Goal: Find specific page/section: Find specific page/section

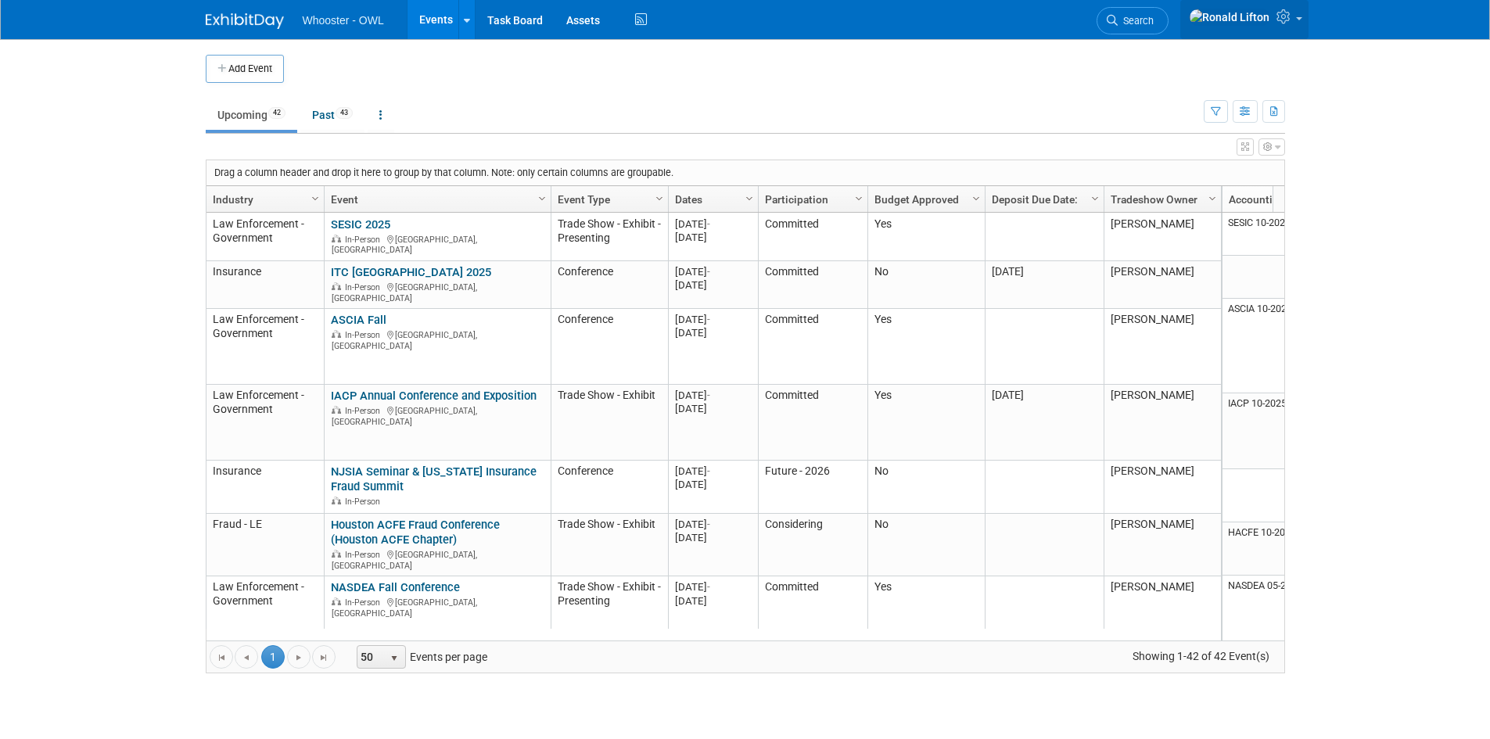
click at [1300, 20] on span at bounding box center [1299, 18] width 6 height 3
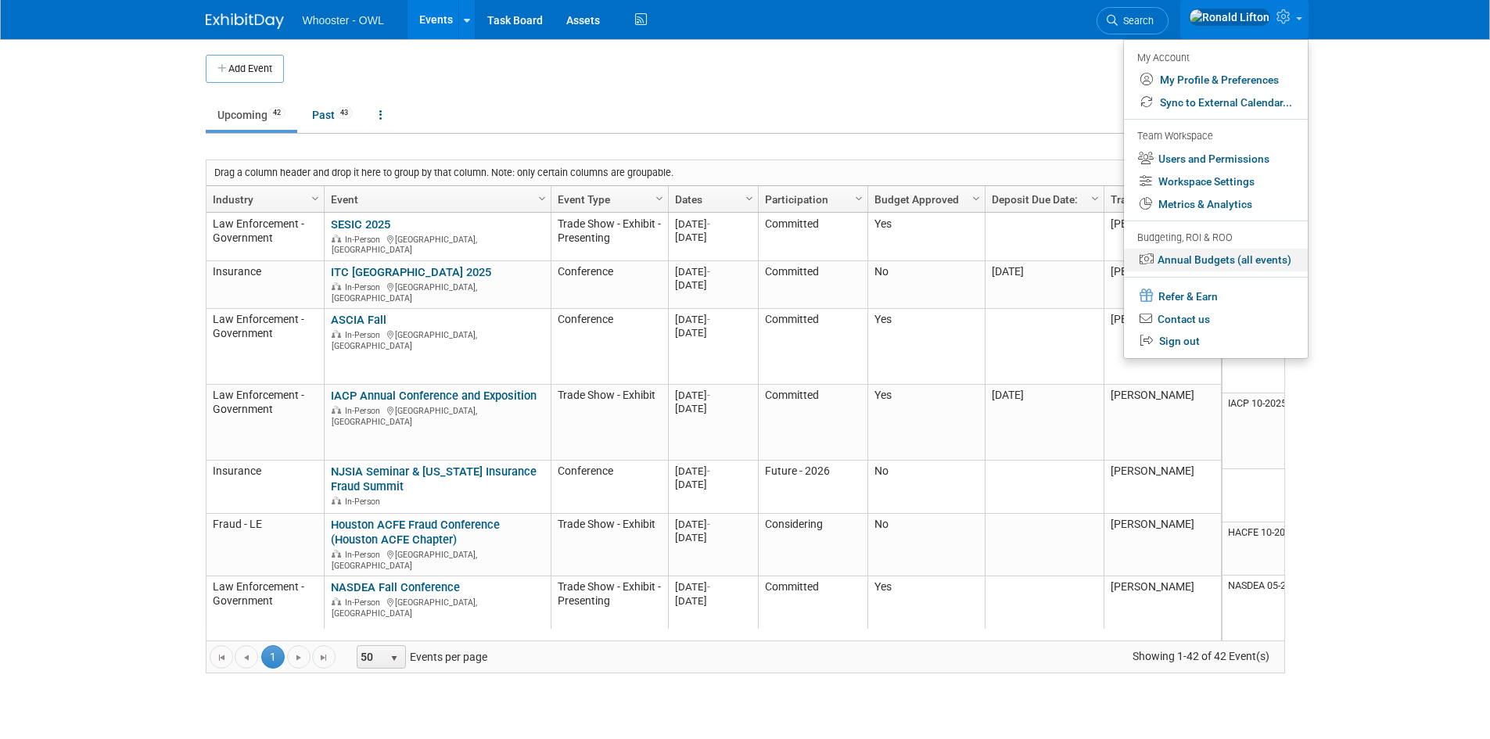
click at [1249, 250] on link "Annual Budgets (all events)" at bounding box center [1216, 260] width 184 height 23
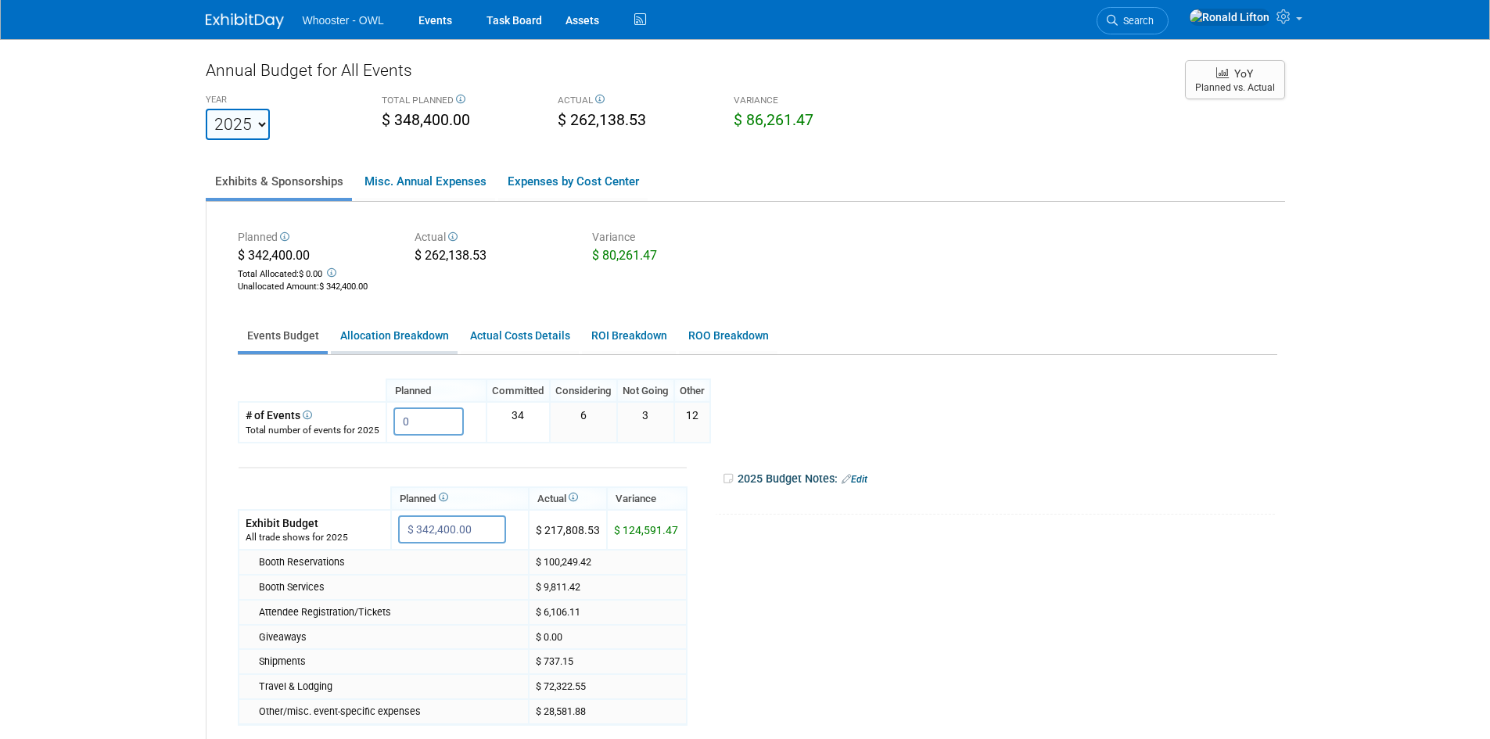
click at [385, 339] on link "Allocation Breakdown" at bounding box center [394, 336] width 127 height 31
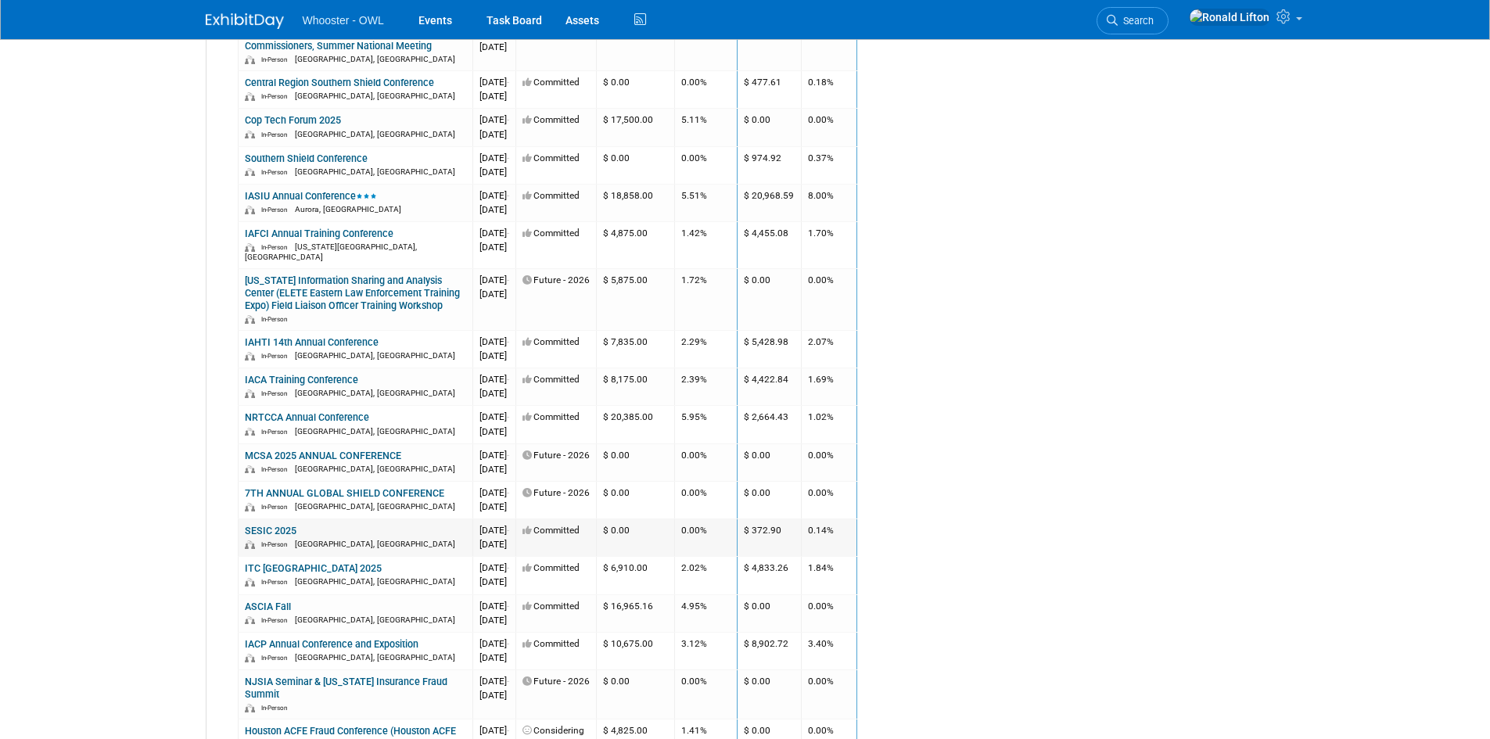
scroll to position [1564, 0]
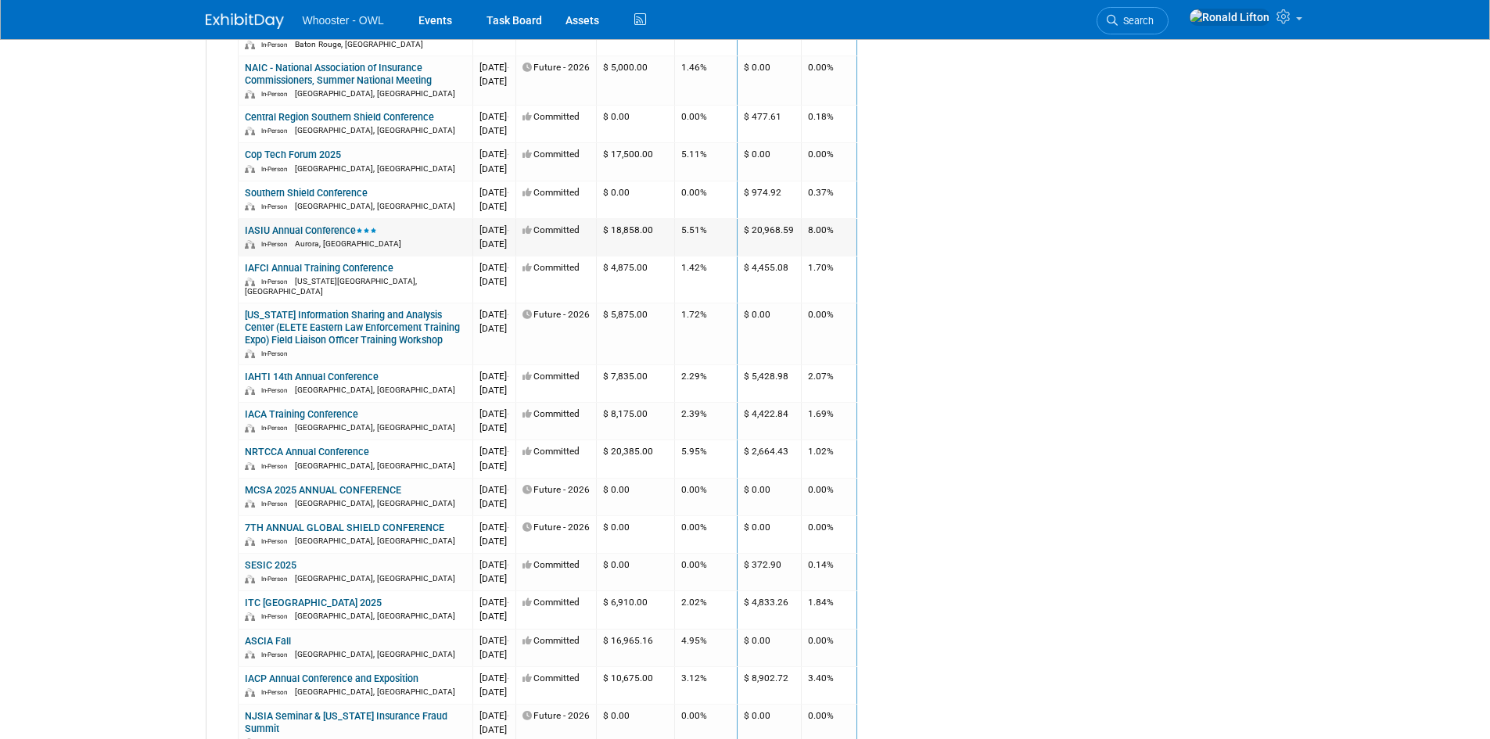
click at [324, 235] on link "IASIU Annual Conference" at bounding box center [311, 230] width 132 height 12
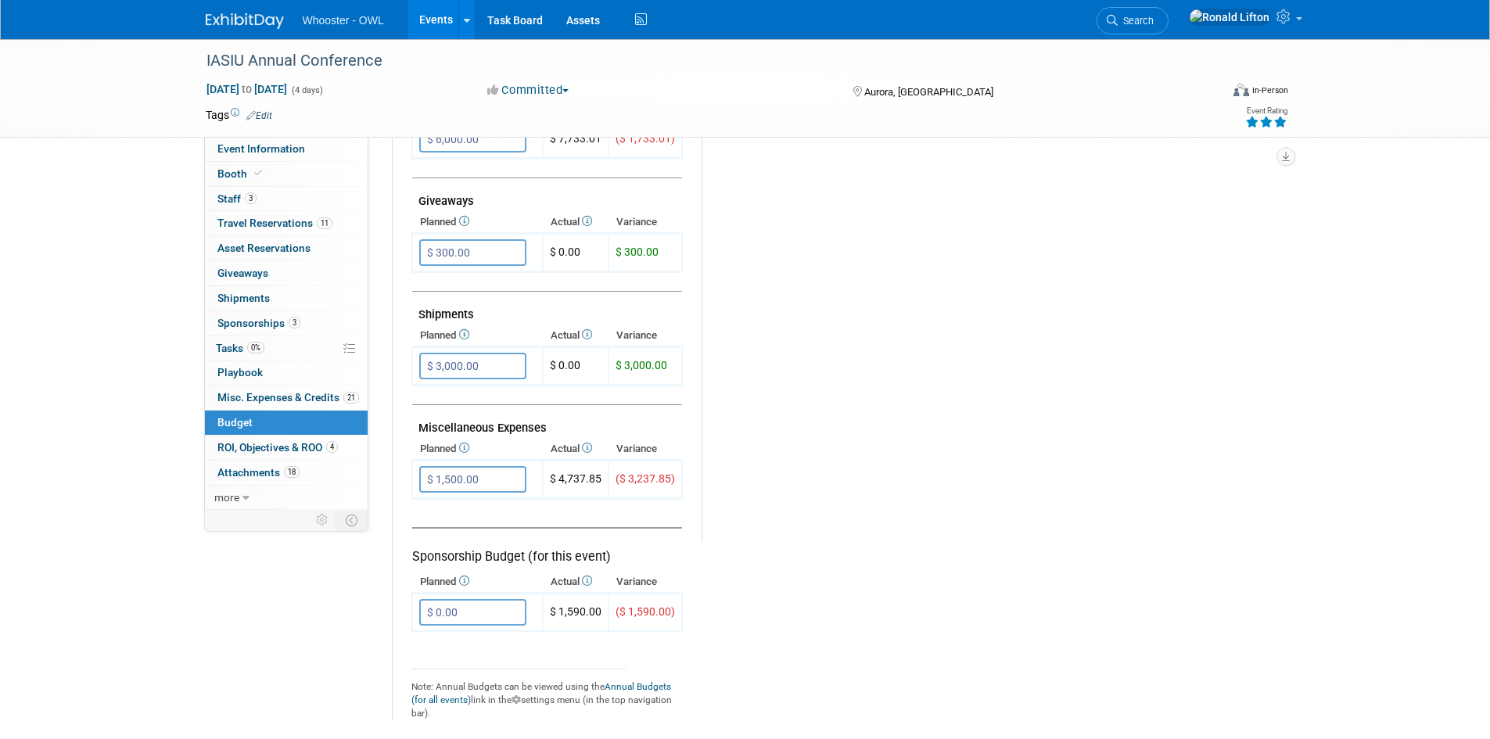
scroll to position [703, 0]
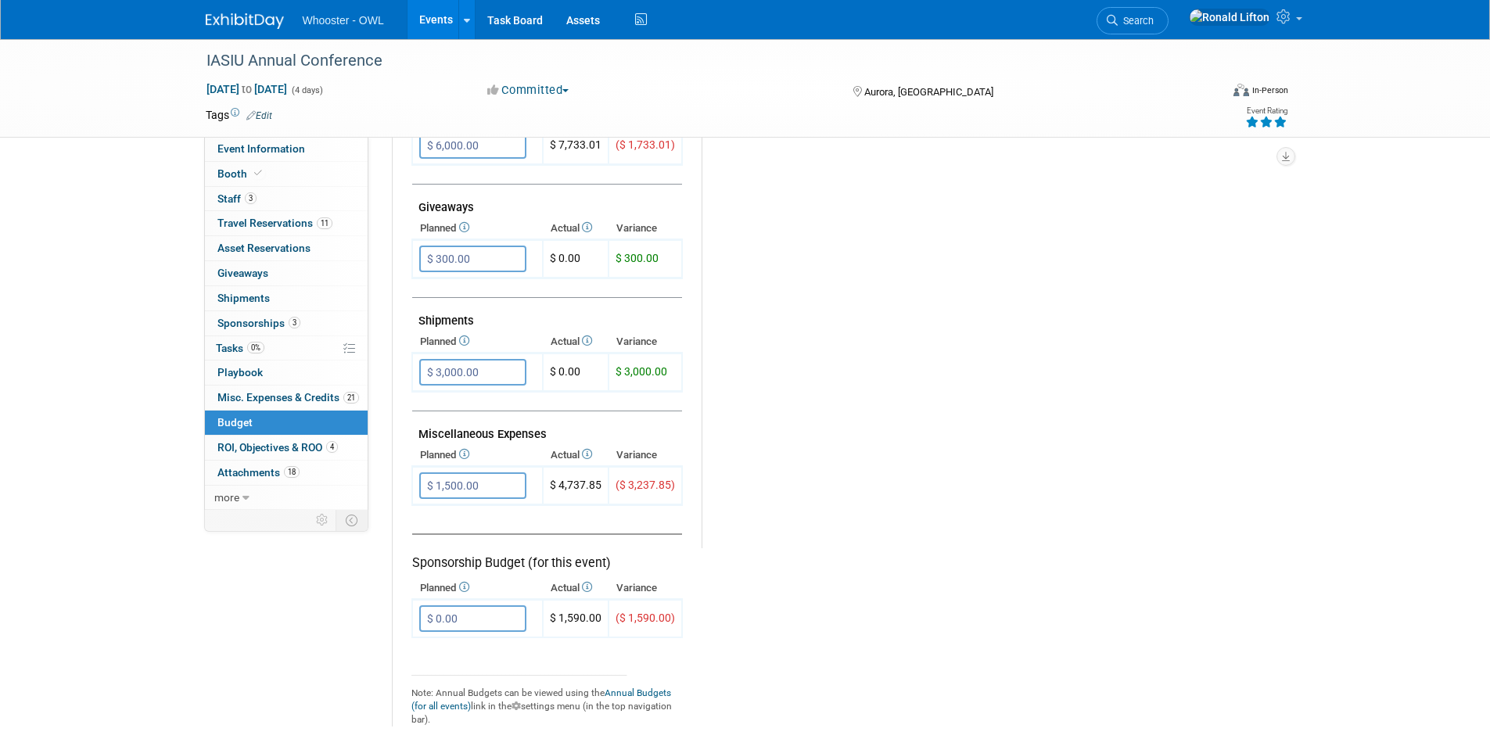
click at [590, 455] on icon at bounding box center [586, 454] width 13 height 10
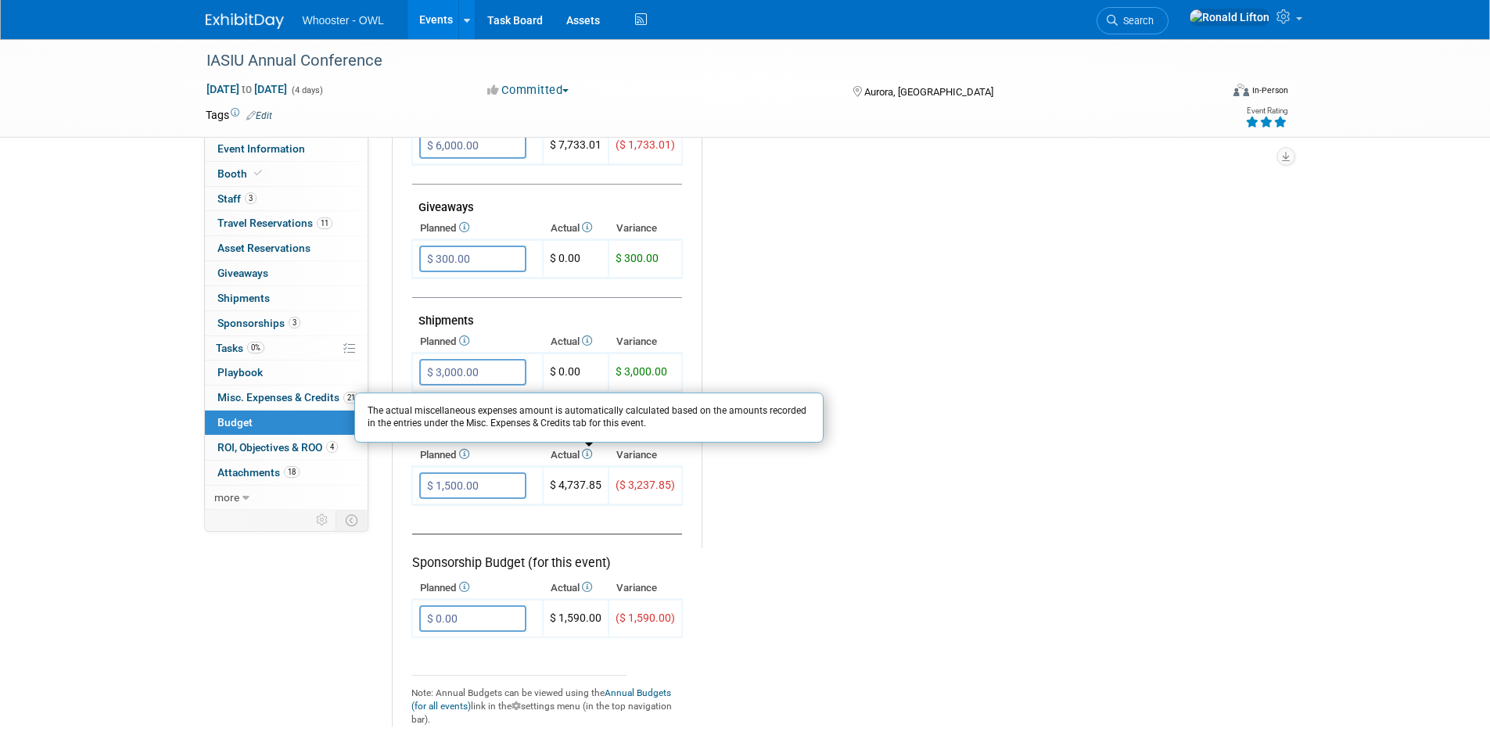
click at [590, 455] on icon at bounding box center [586, 454] width 13 height 10
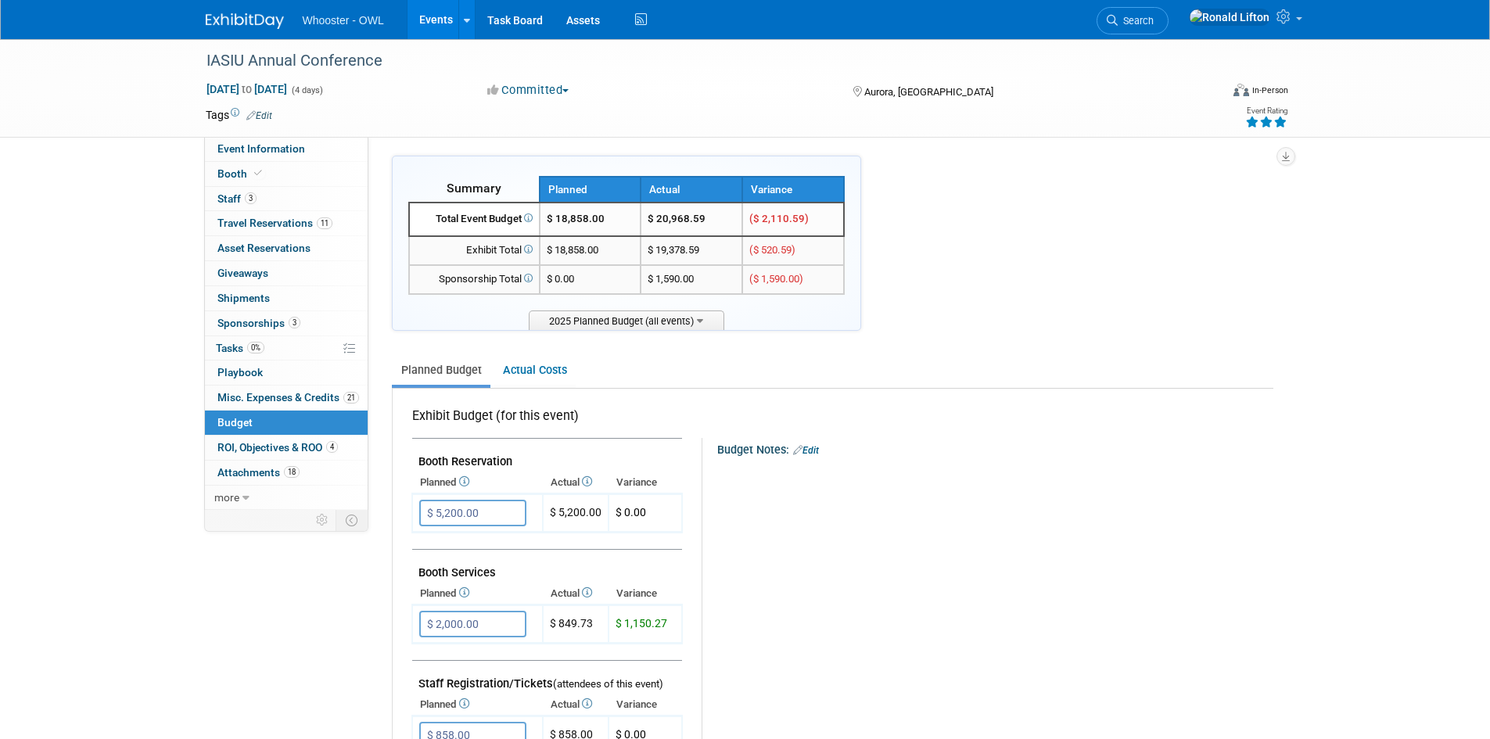
scroll to position [0, 0]
click at [275, 149] on span "Event Information" at bounding box center [261, 148] width 88 height 13
select select "Both"
select select "Insurance"
select select "Trade Show - Exhibit"
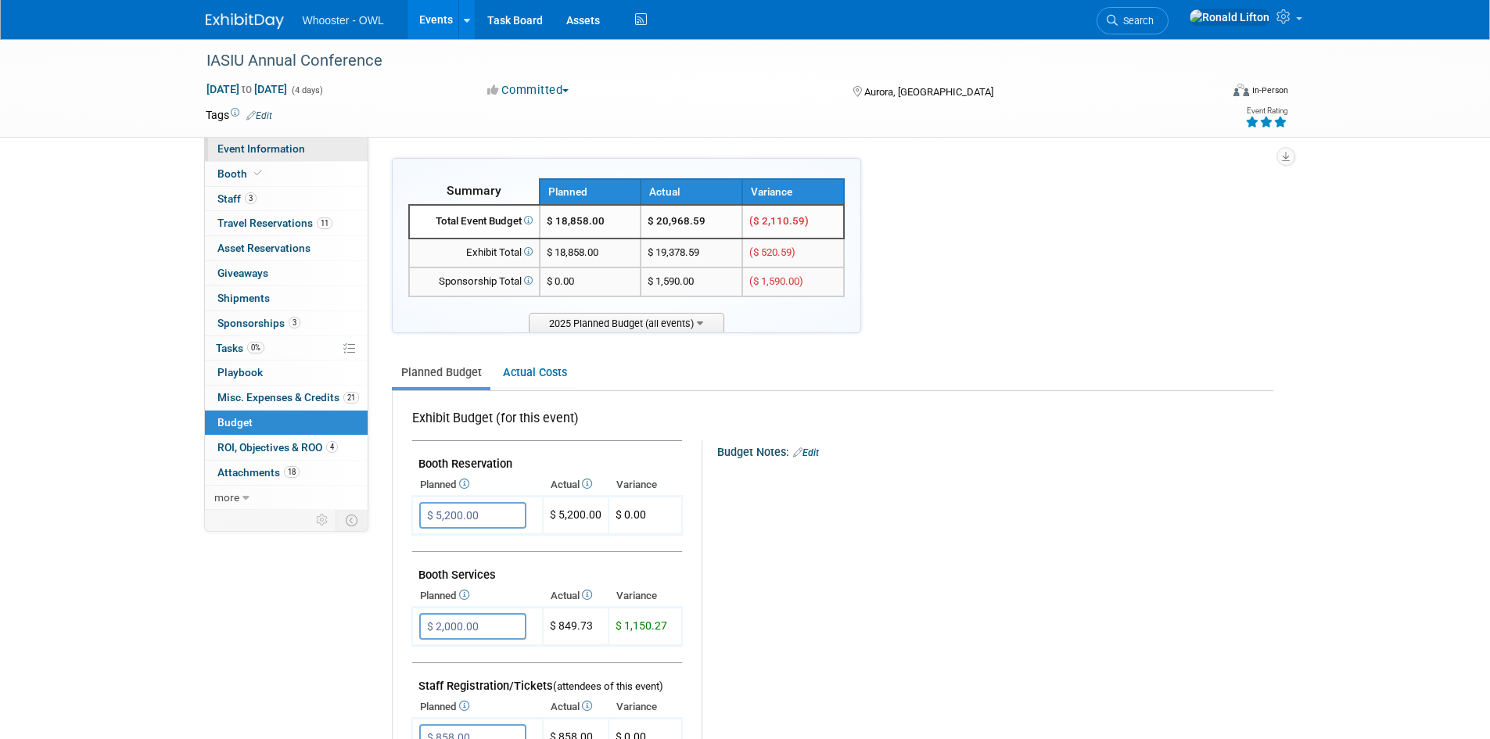
select select "Yes"
select select "[PERSON_NAME]"
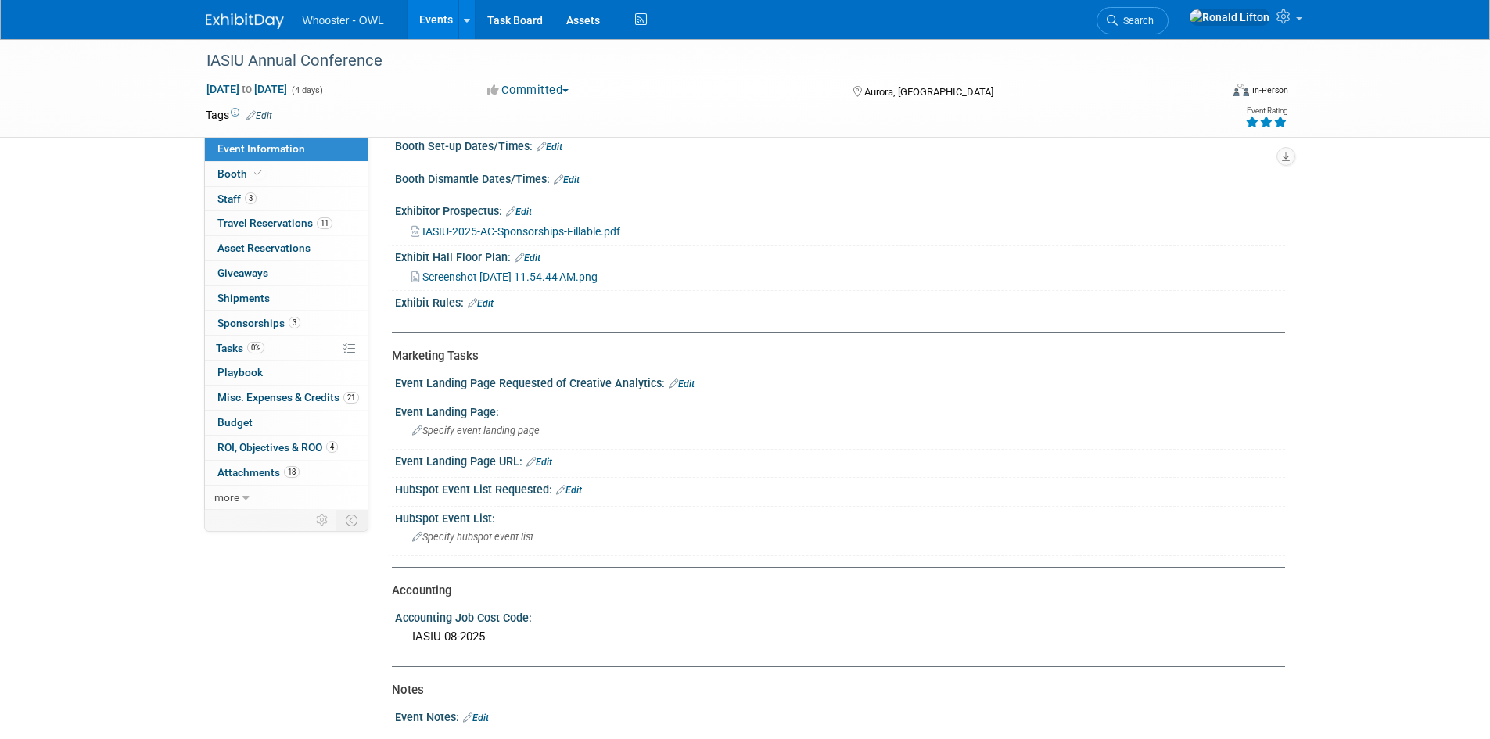
scroll to position [626, 0]
